Goal: Task Accomplishment & Management: Manage account settings

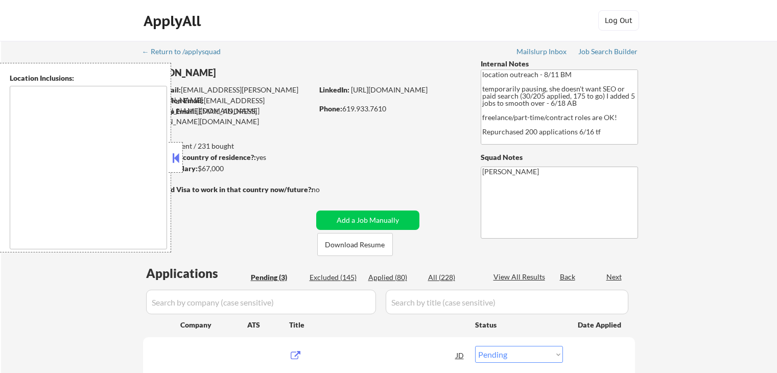
select select ""pending""
type textarea "[GEOGRAPHIC_DATA], [GEOGRAPHIC_DATA] [GEOGRAPHIC_DATA], [GEOGRAPHIC_DATA] [GEOG…"
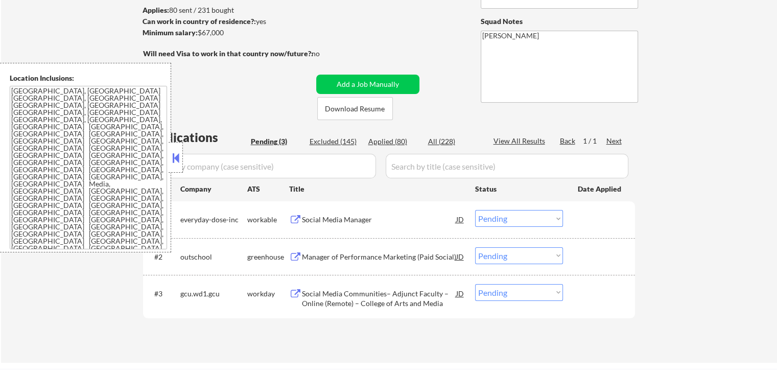
scroll to position [153, 0]
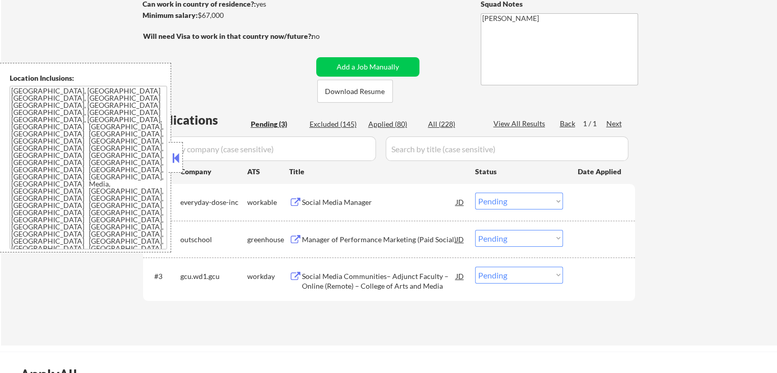
click at [320, 202] on div "Social Media Manager" at bounding box center [379, 202] width 154 height 10
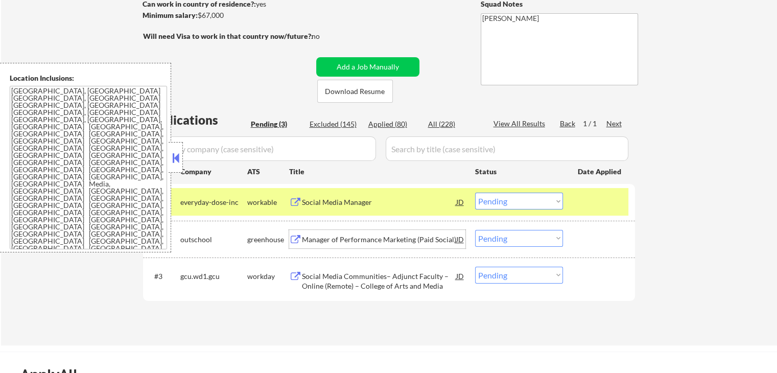
click at [316, 233] on div "Manager of Performance Marketing (Paid Social)" at bounding box center [379, 239] width 154 height 18
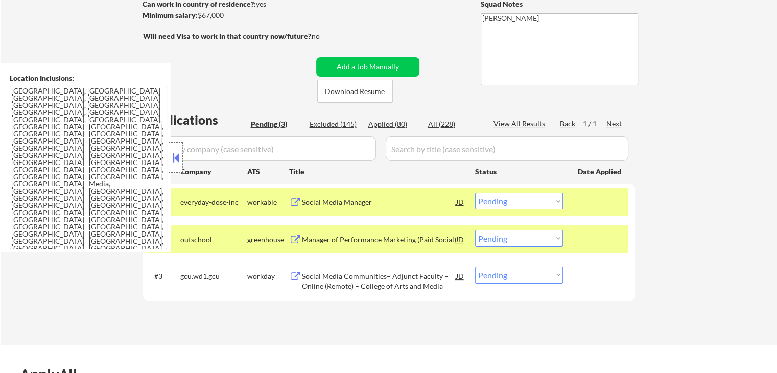
click at [319, 277] on div "Social Media Communities– Adjunct Faculty – Online (Remote) – College of Arts a…" at bounding box center [379, 281] width 154 height 20
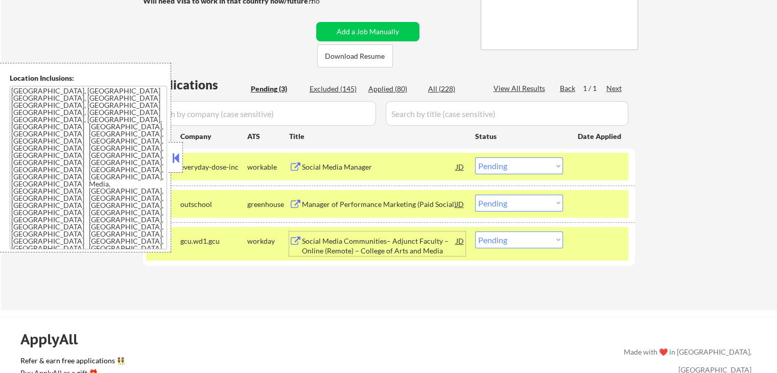
scroll to position [204, 0]
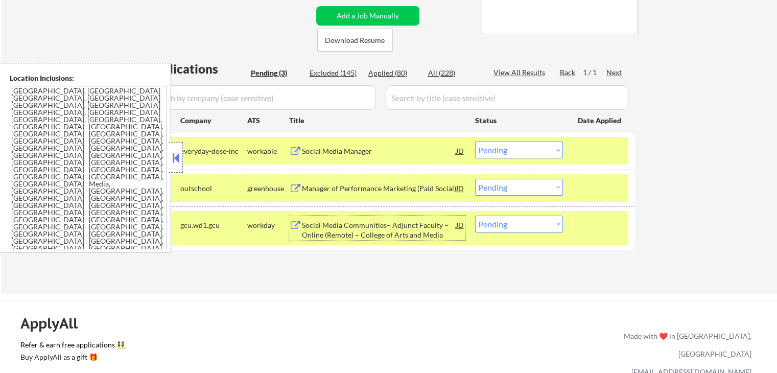
click at [340, 150] on div "Social Media Manager" at bounding box center [379, 151] width 154 height 10
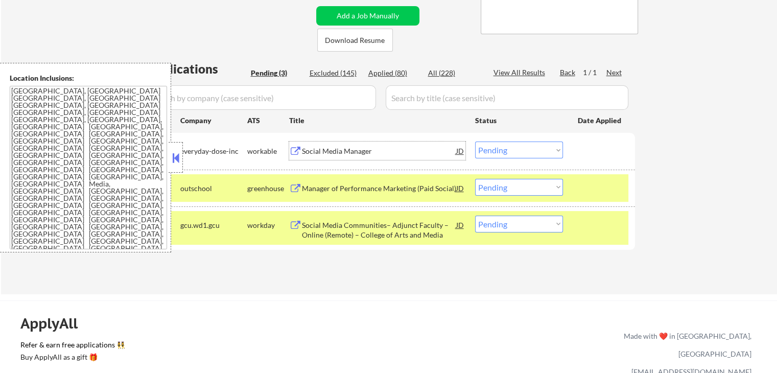
click at [515, 156] on select "Choose an option... Pending Applied Excluded (Questions) Excluded (Expired) Exc…" at bounding box center [519, 149] width 88 height 17
click at [475, 141] on select "Choose an option... Pending Applied Excluded (Questions) Excluded (Expired) Exc…" at bounding box center [519, 149] width 88 height 17
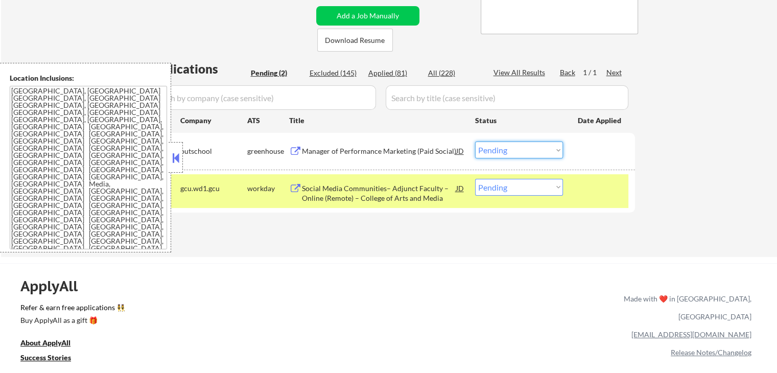
click at [505, 151] on select "Choose an option... Pending Applied Excluded (Questions) Excluded (Expired) Exc…" at bounding box center [519, 149] width 88 height 17
click at [475, 141] on select "Choose an option... Pending Applied Excluded (Questions) Excluded (Expired) Exc…" at bounding box center [519, 149] width 88 height 17
select select ""pending""
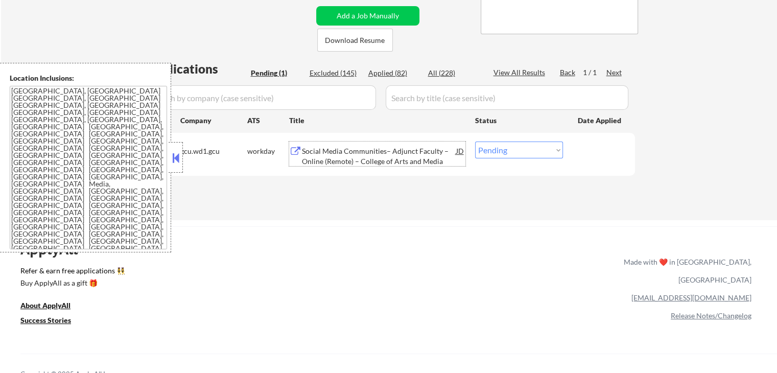
click at [358, 156] on div "Social Media Communities– Adjunct Faculty – Online (Remote) – College of Arts a…" at bounding box center [379, 156] width 154 height 20
